Goal: Information Seeking & Learning: Check status

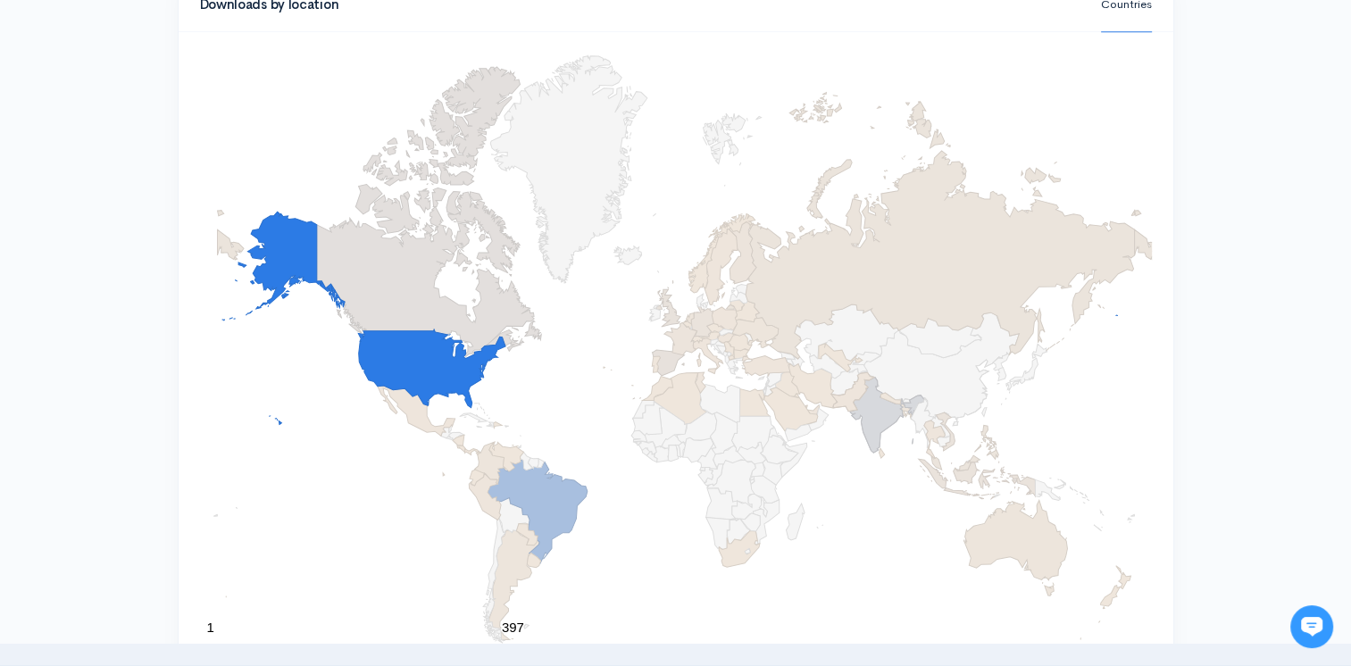
scroll to position [804, 0]
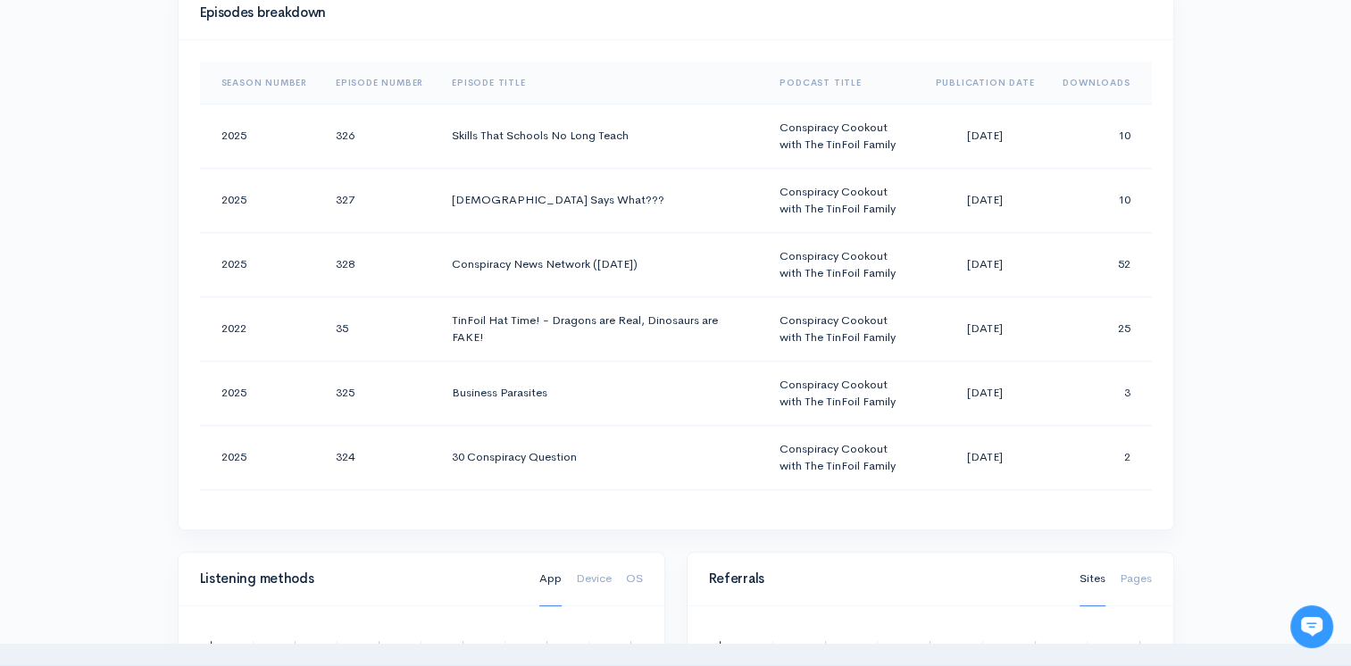
scroll to position [911, 0]
click at [1072, 77] on th "Downloads" at bounding box center [1099, 85] width 103 height 43
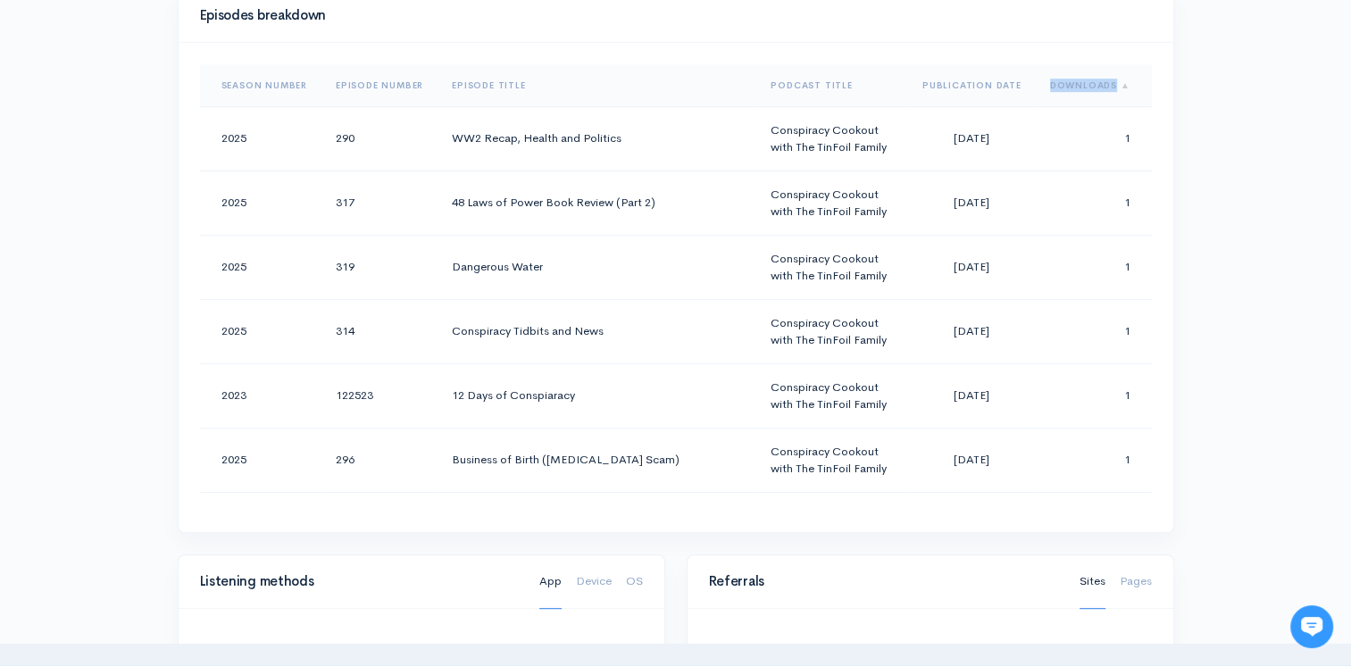
click at [1072, 77] on th "Downloads" at bounding box center [1094, 85] width 116 height 43
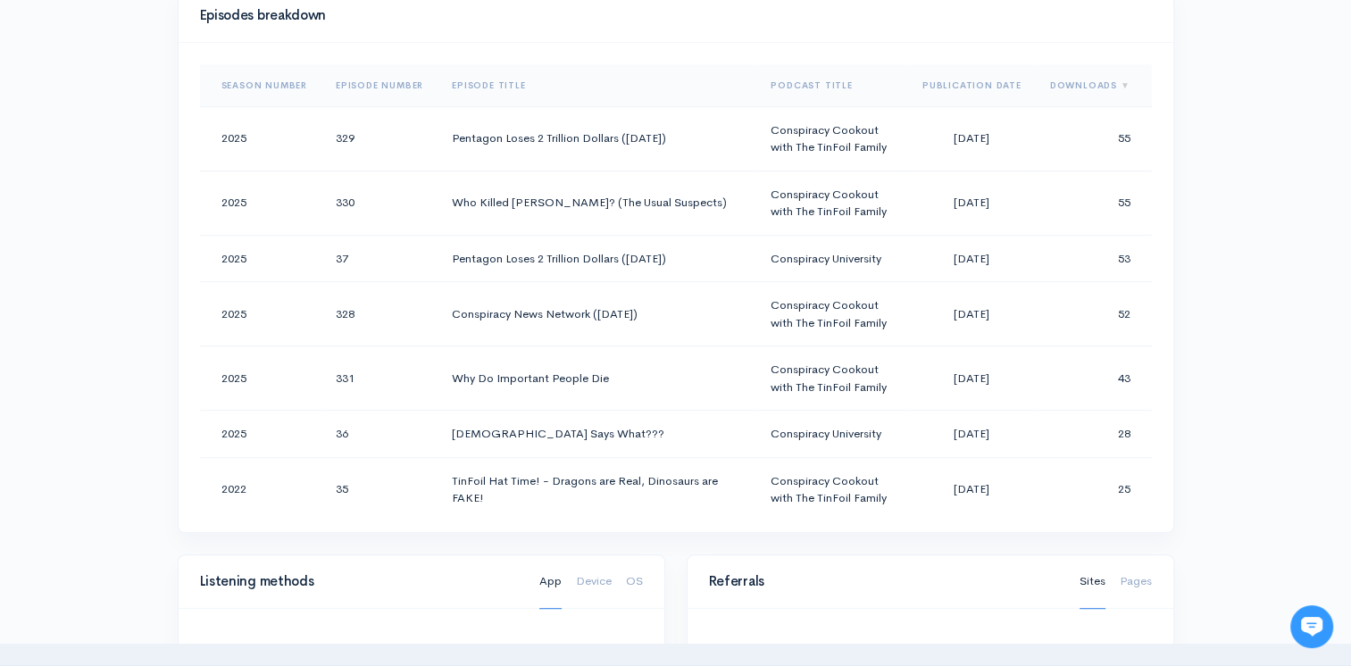
click at [1251, 343] on div "Help Notifications View all Your profile Team settings Default team Current Log…" at bounding box center [675, 354] width 1351 height 2530
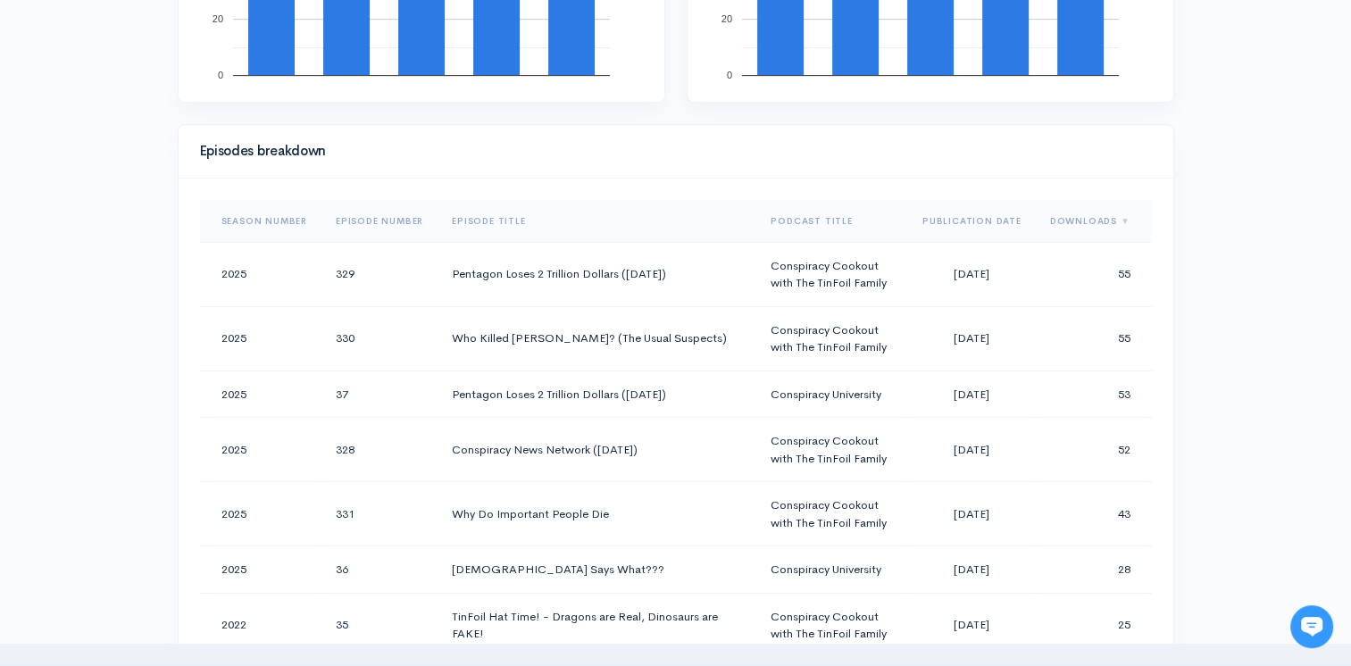
scroll to position [464, 0]
